Goal: Information Seeking & Learning: Compare options

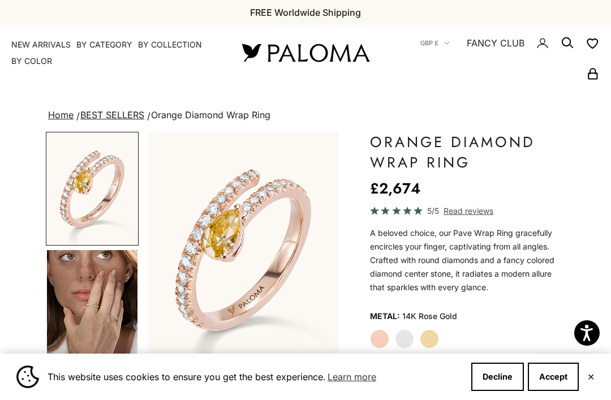
scroll to position [27, 0]
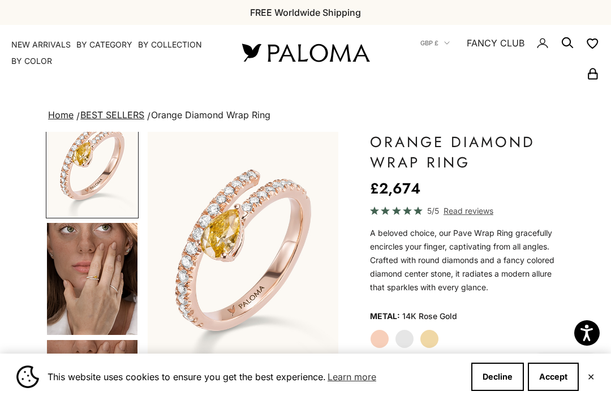
click at [408, 343] on label "White Gold" at bounding box center [404, 338] width 19 height 19
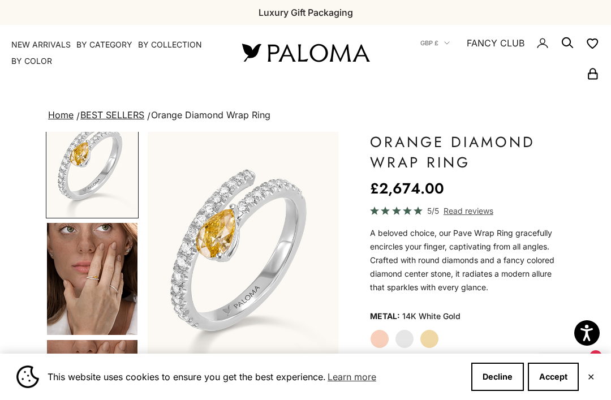
click at [432, 342] on label "Yellow Gold" at bounding box center [428, 338] width 19 height 19
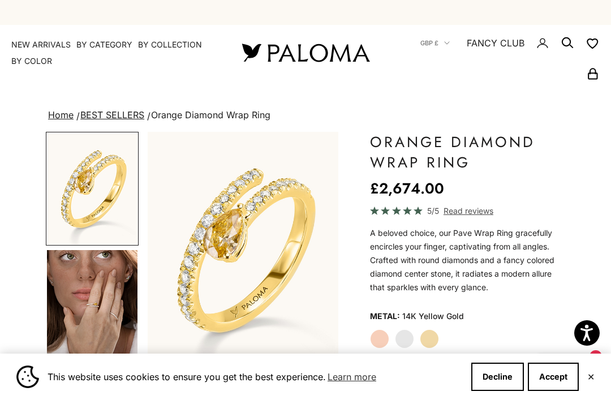
click at [380, 343] on label "Rose Gold" at bounding box center [379, 338] width 19 height 19
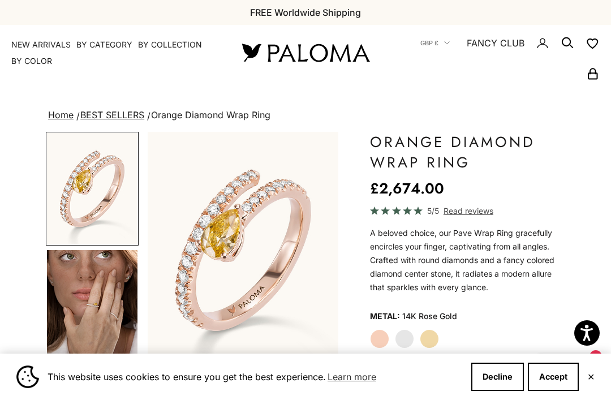
click at [407, 342] on label "White Gold" at bounding box center [404, 338] width 19 height 19
